Goal: Task Accomplishment & Management: Manage account settings

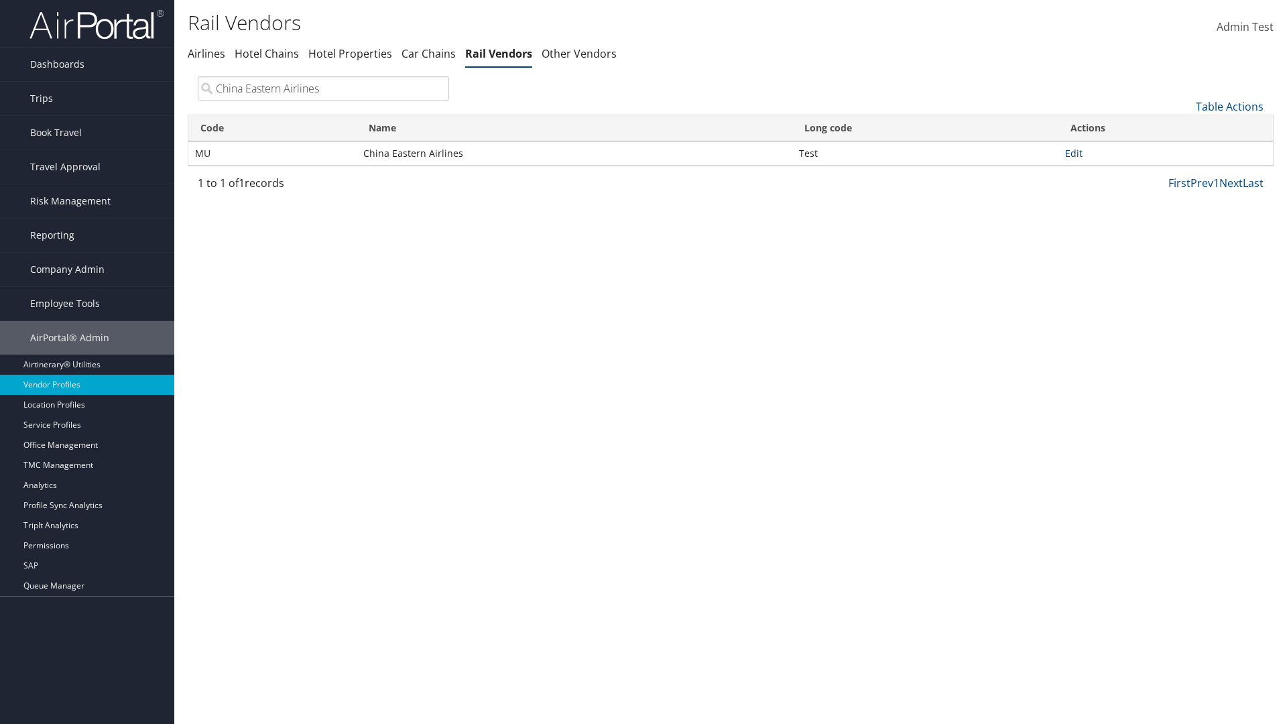
type input "China Eastern Airlines"
click at [1074, 153] on link "Edit" at bounding box center [1073, 153] width 17 height 13
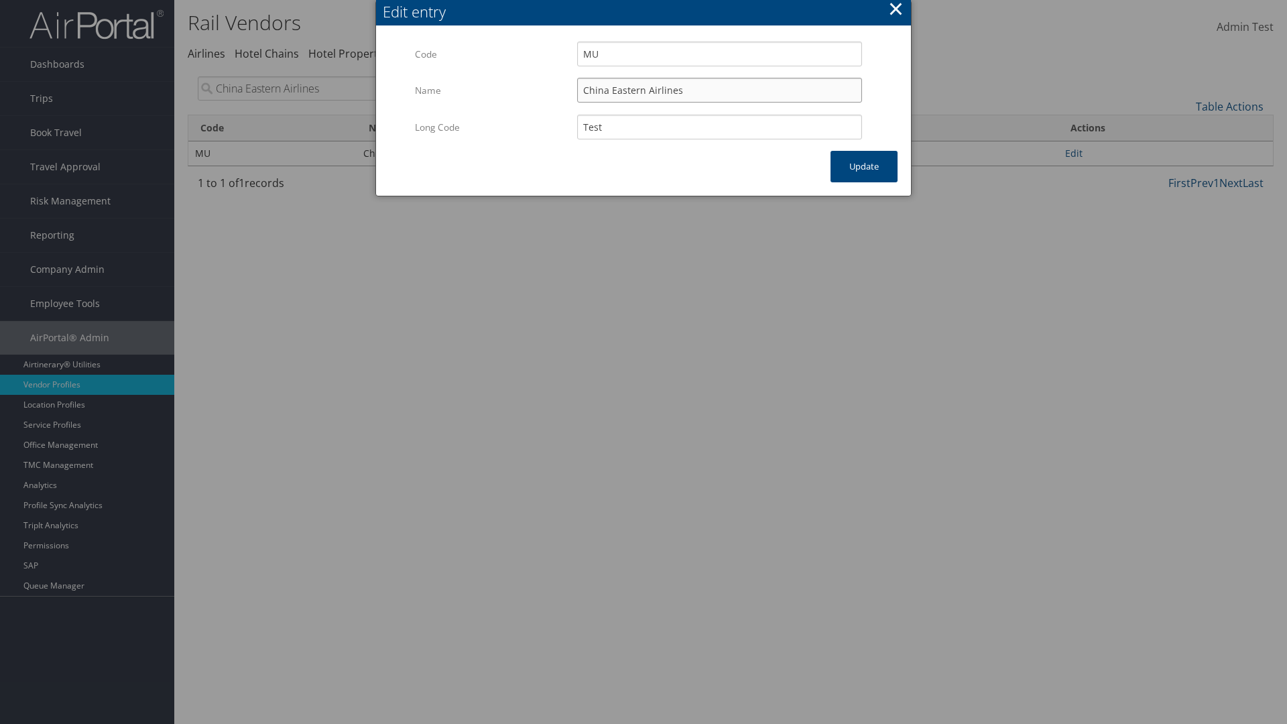
click at [719, 90] on input "China Eastern Airlines" at bounding box center [719, 90] width 285 height 25
type input "China Eastern Airlines"
click at [719, 127] on input "Test" at bounding box center [719, 127] width 285 height 25
type input "Test"
click at [864, 166] on button "Update" at bounding box center [864, 167] width 67 height 32
